Goal: Navigation & Orientation: Find specific page/section

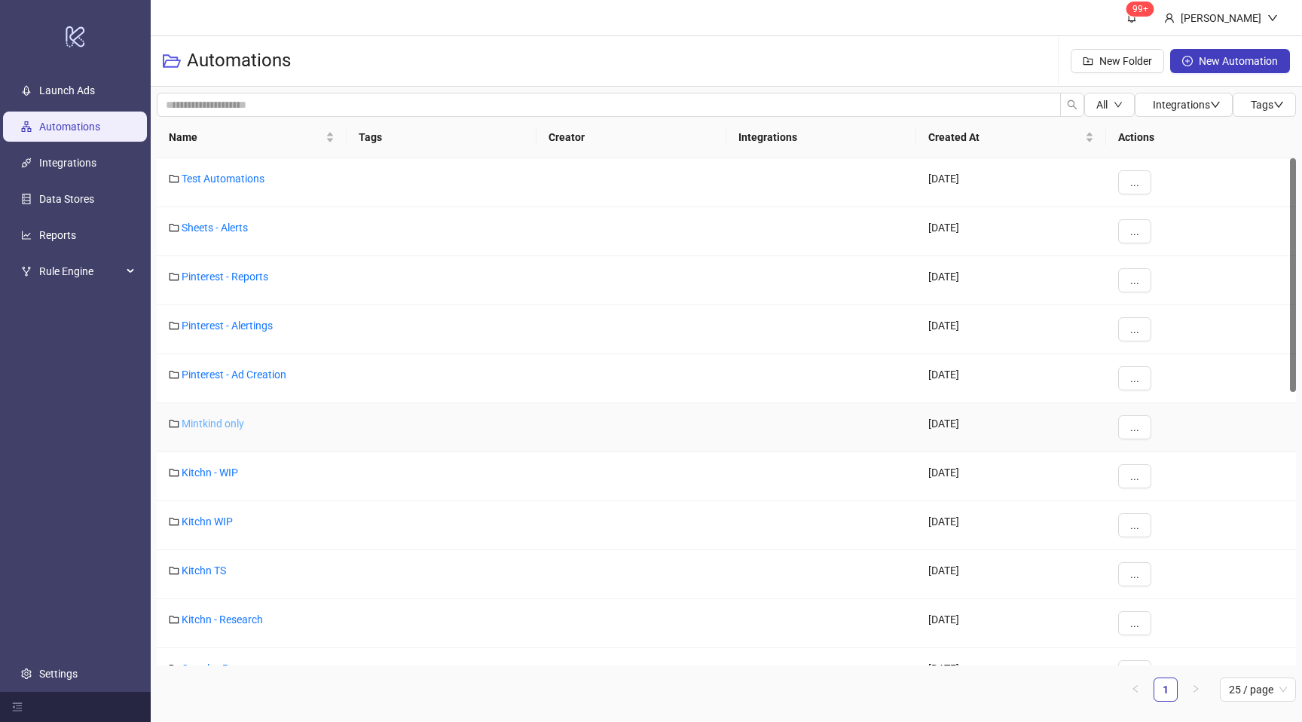
click at [215, 426] on link "Mintkind only" at bounding box center [213, 423] width 63 height 12
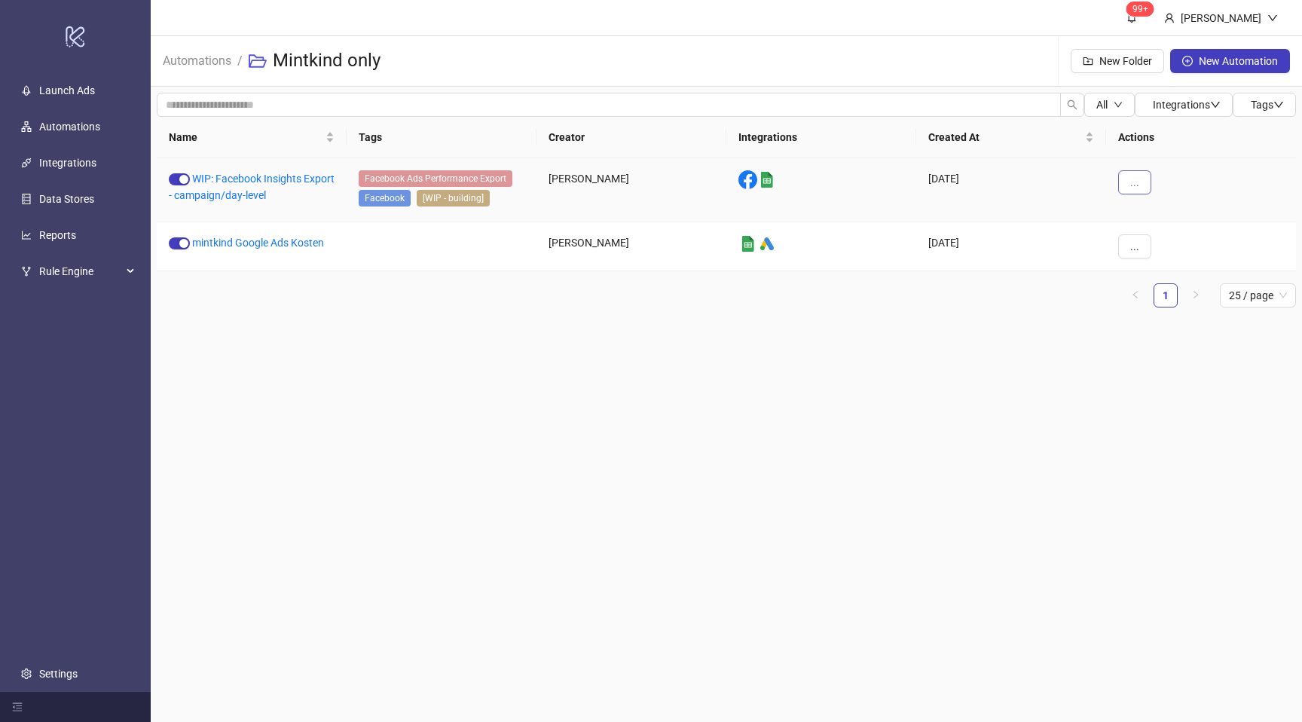
click at [1136, 179] on span "..." at bounding box center [1134, 182] width 9 height 12
click at [812, 524] on main "99+ [PERSON_NAME] Automations / Mintkind only New Folder New Automation All Int…" at bounding box center [726, 361] width 1151 height 722
click at [1137, 191] on button "..." at bounding box center [1134, 182] width 33 height 24
click at [1145, 216] on li "View" at bounding box center [1160, 212] width 78 height 24
